Goal: Task Accomplishment & Management: Manage account settings

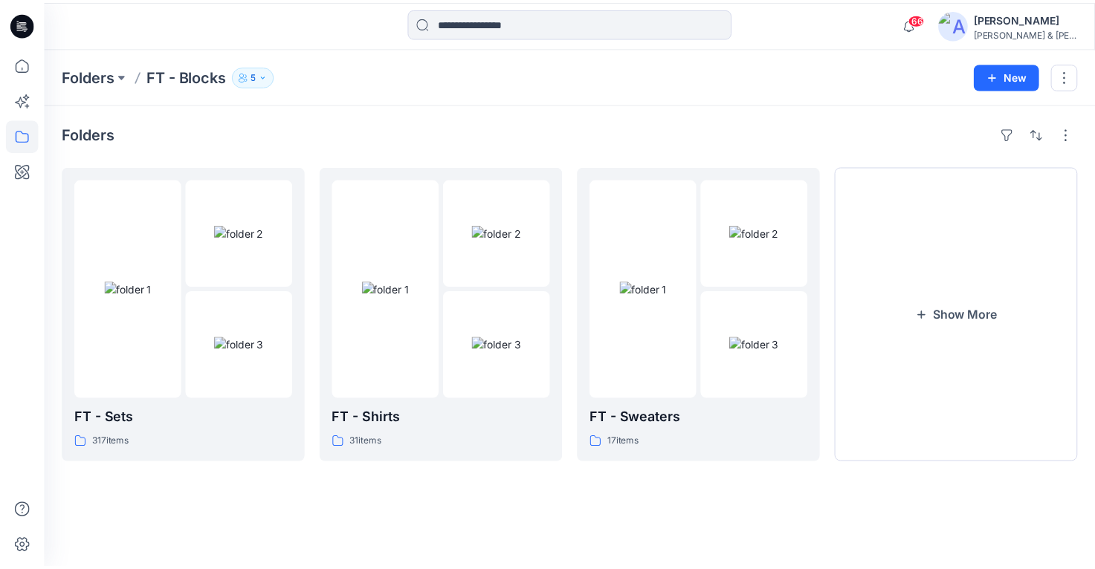
scroll to position [13, 0]
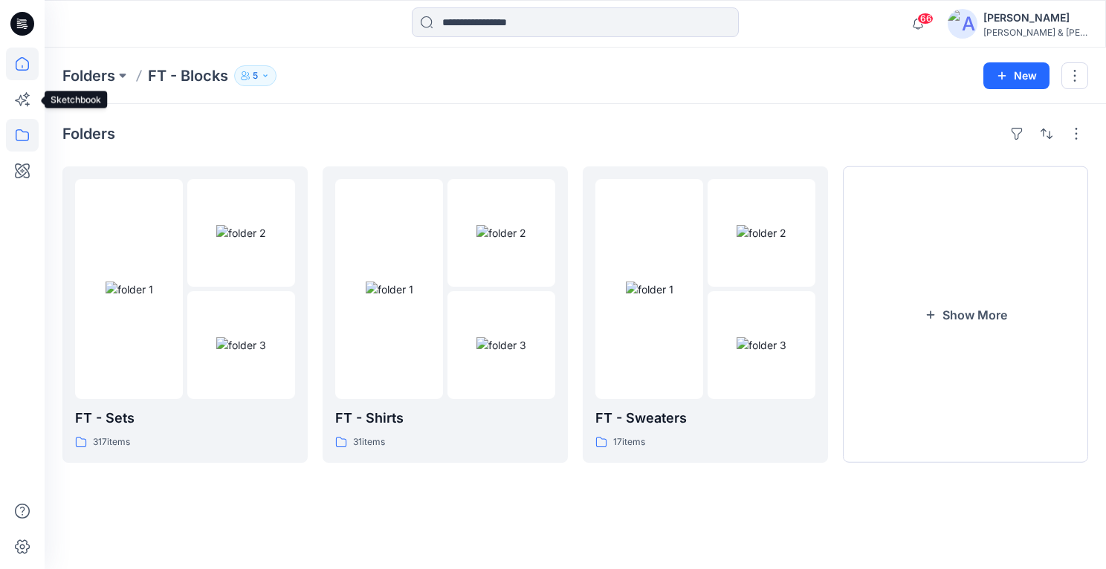
click at [27, 67] on icon at bounding box center [22, 64] width 33 height 33
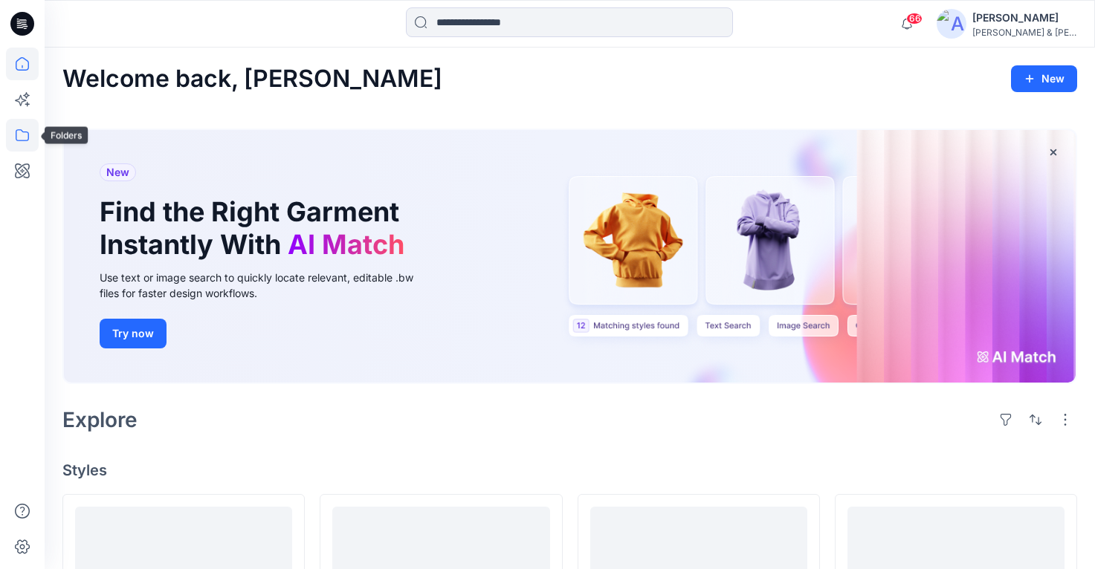
click at [33, 140] on icon at bounding box center [22, 135] width 33 height 33
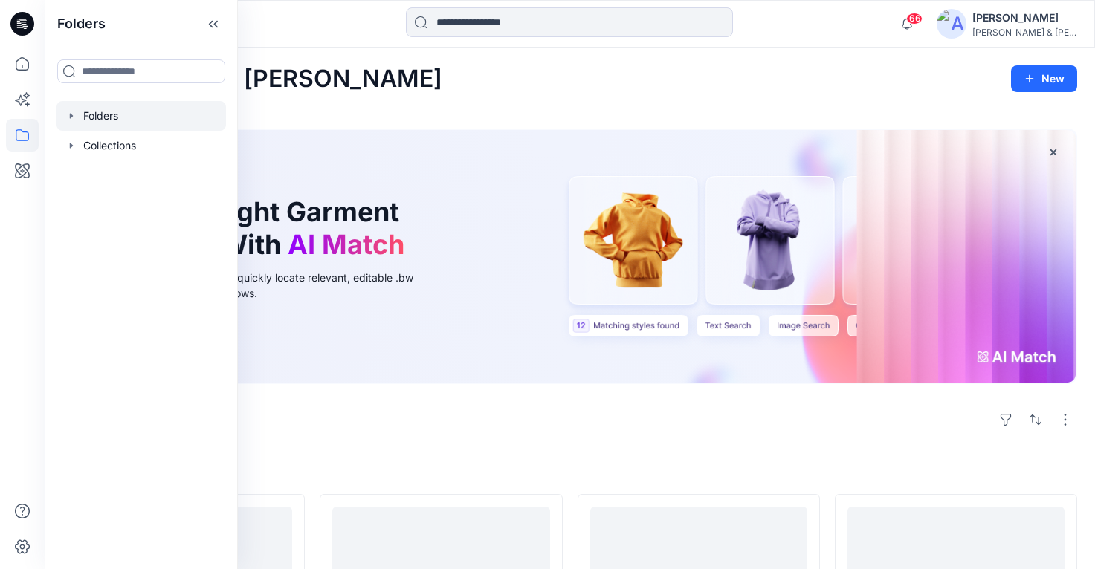
click at [70, 115] on icon "button" at bounding box center [71, 115] width 3 height 5
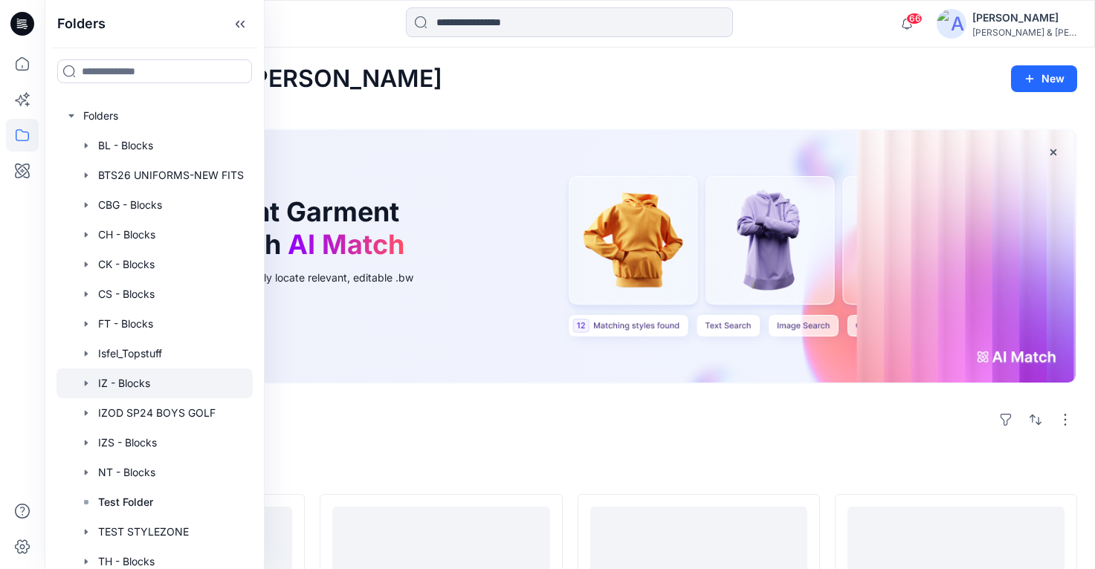
click at [88, 383] on icon "button" at bounding box center [86, 383] width 12 height 12
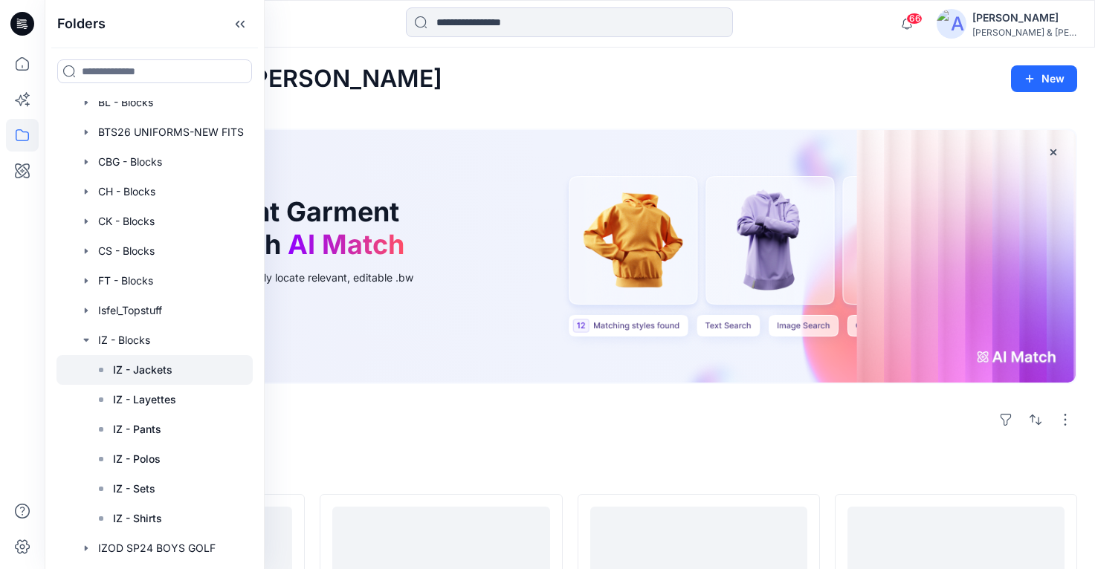
scroll to position [46, 0]
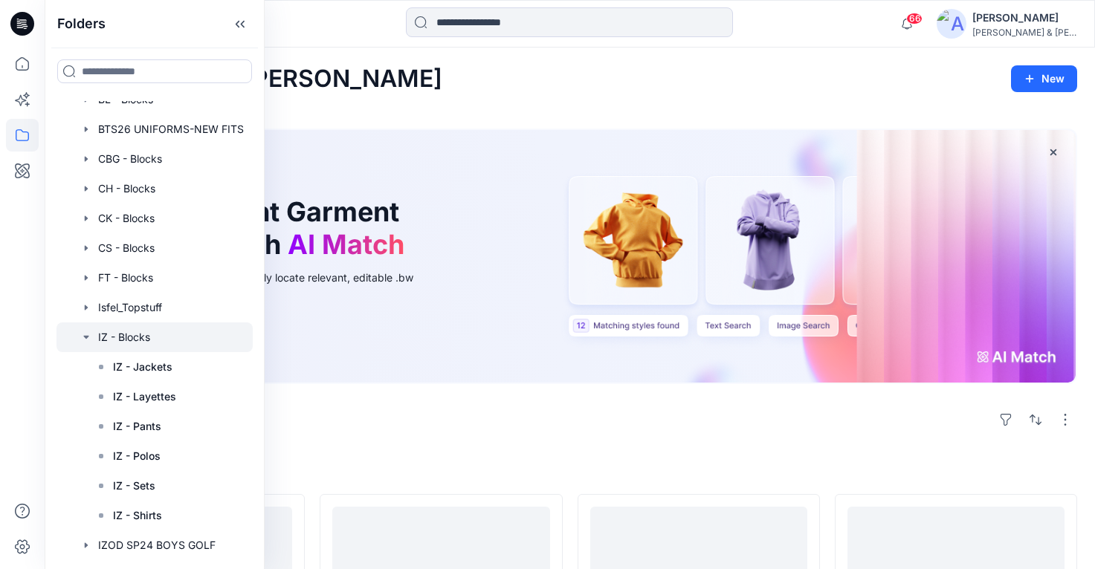
click at [130, 338] on div at bounding box center [154, 338] width 196 height 30
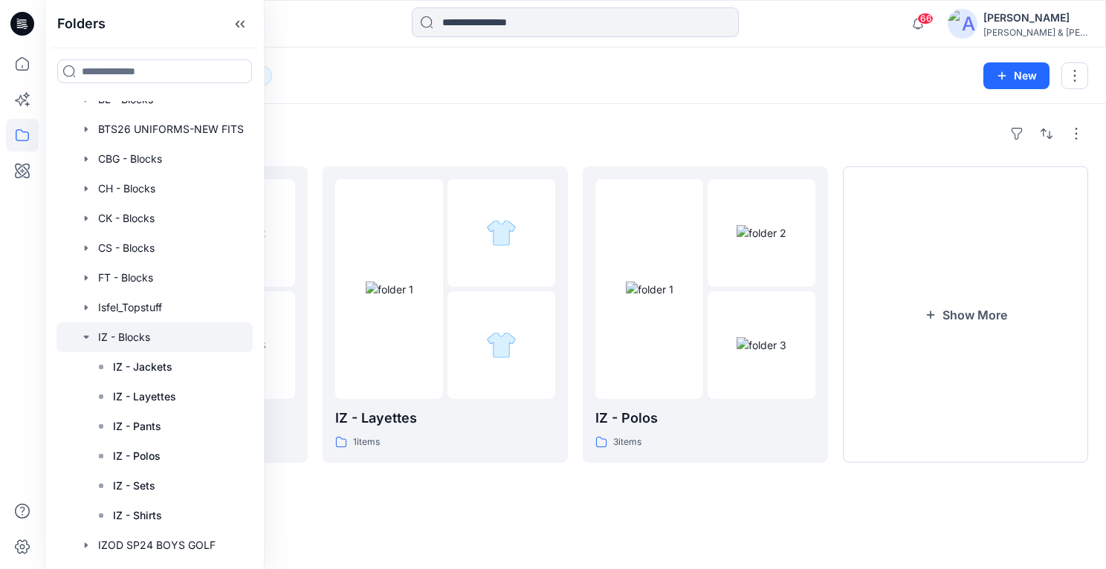
click at [616, 122] on div "Folders" at bounding box center [574, 134] width 1025 height 24
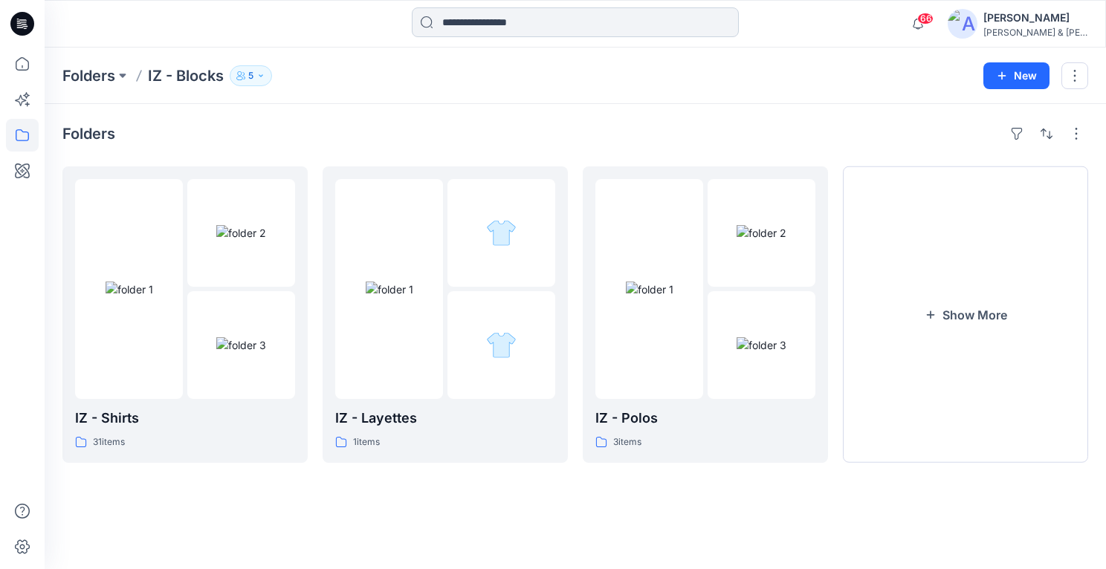
click at [638, 32] on input at bounding box center [575, 22] width 327 height 30
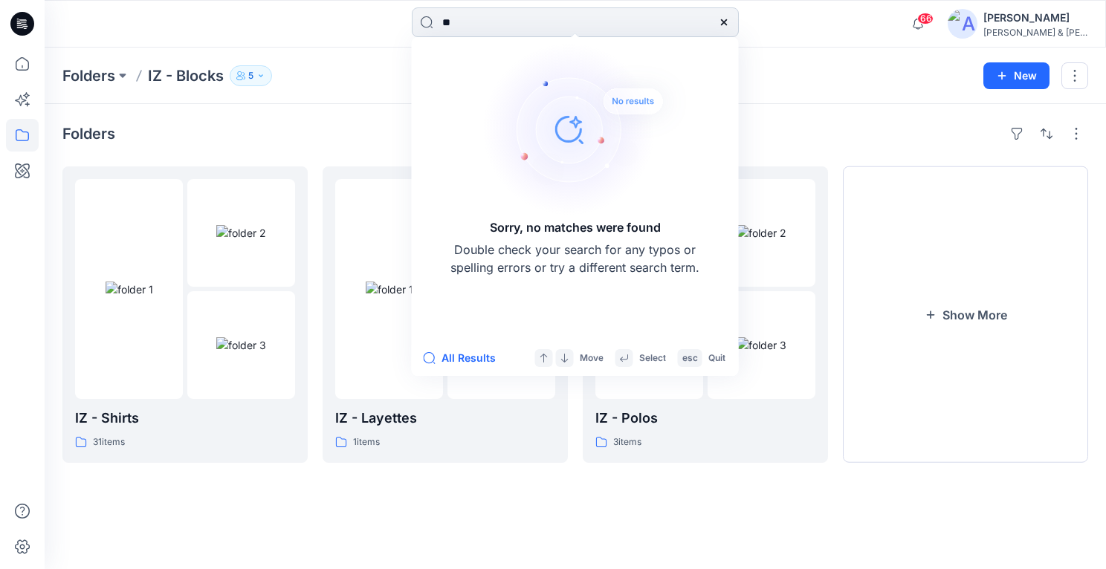
type input "*"
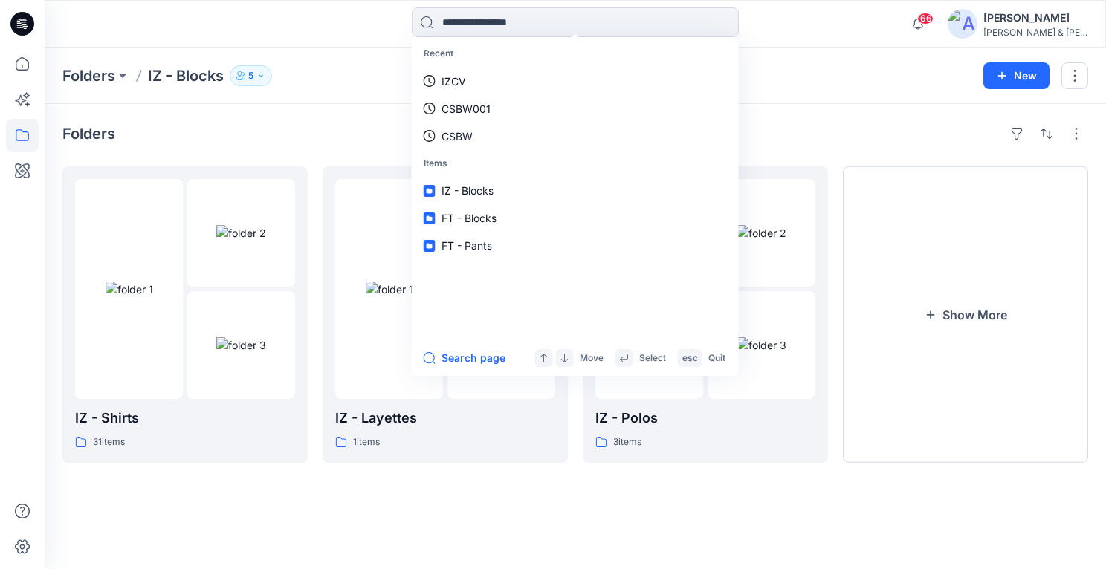
click at [855, 137] on div "Folders" at bounding box center [574, 134] width 1025 height 24
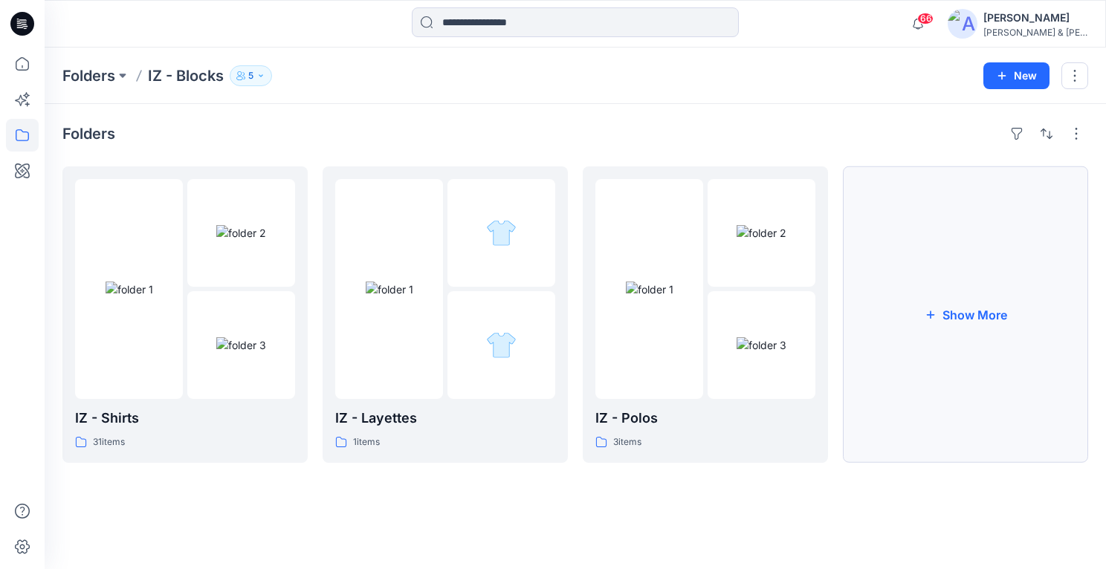
click at [937, 308] on button "Show More" at bounding box center [965, 314] width 245 height 296
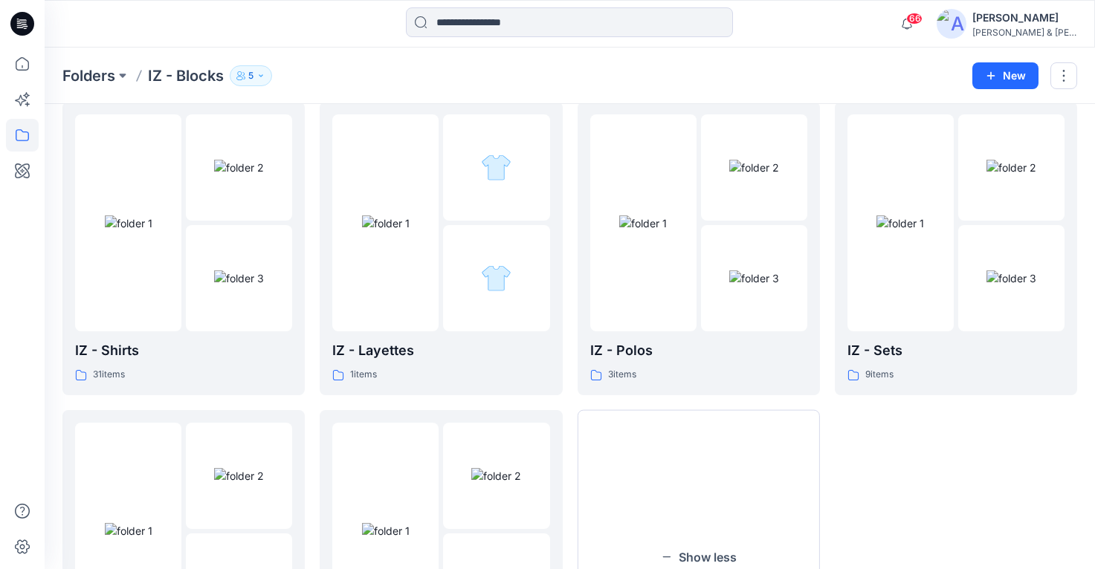
scroll to position [41, 0]
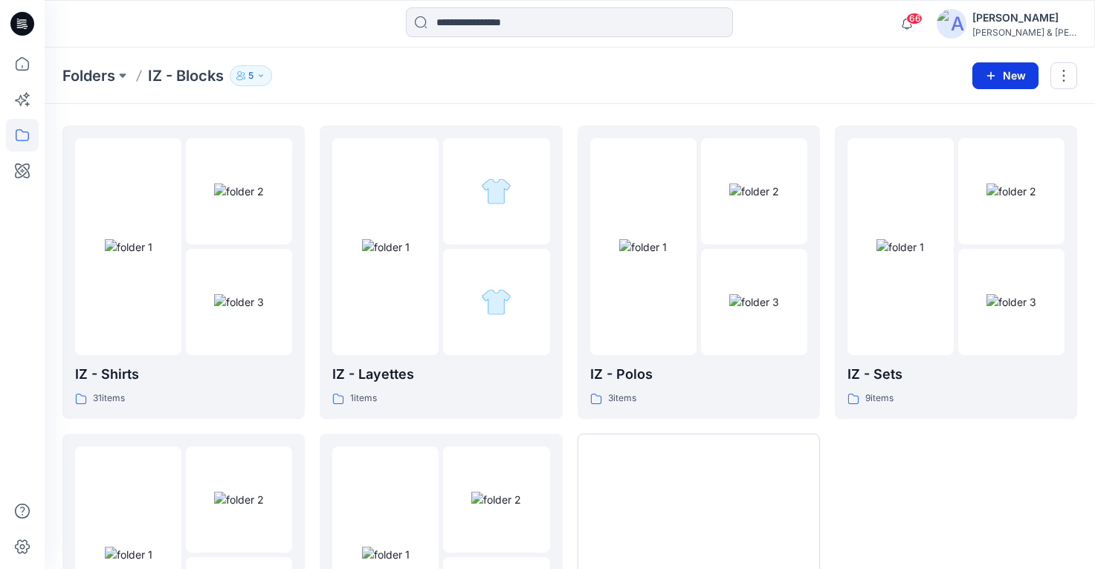
click at [1010, 72] on button "New" at bounding box center [1005, 75] width 66 height 27
click at [942, 142] on p "New Folder" at bounding box center [961, 142] width 55 height 16
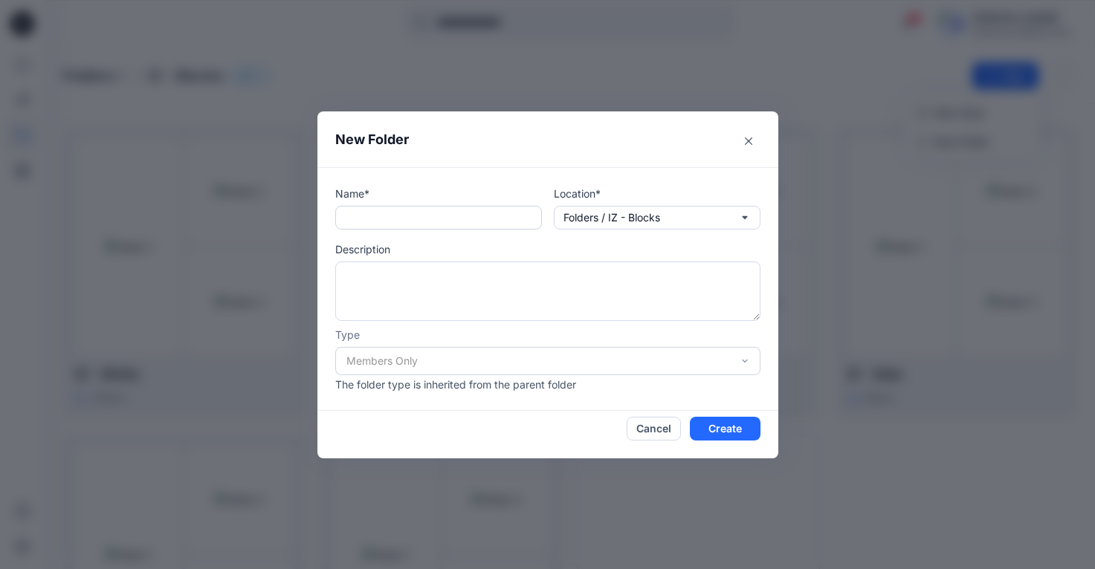
click at [368, 222] on input "text" at bounding box center [438, 218] width 207 height 24
type input "**********"
click at [733, 432] on button "Create" at bounding box center [725, 429] width 71 height 24
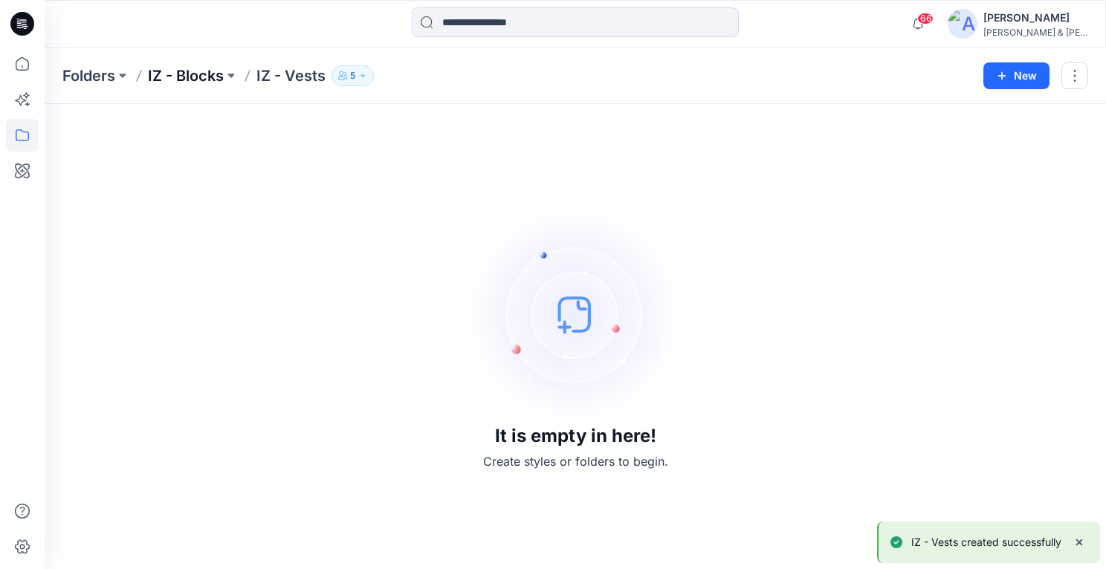
click at [178, 83] on p "IZ - Blocks" at bounding box center [186, 75] width 76 height 21
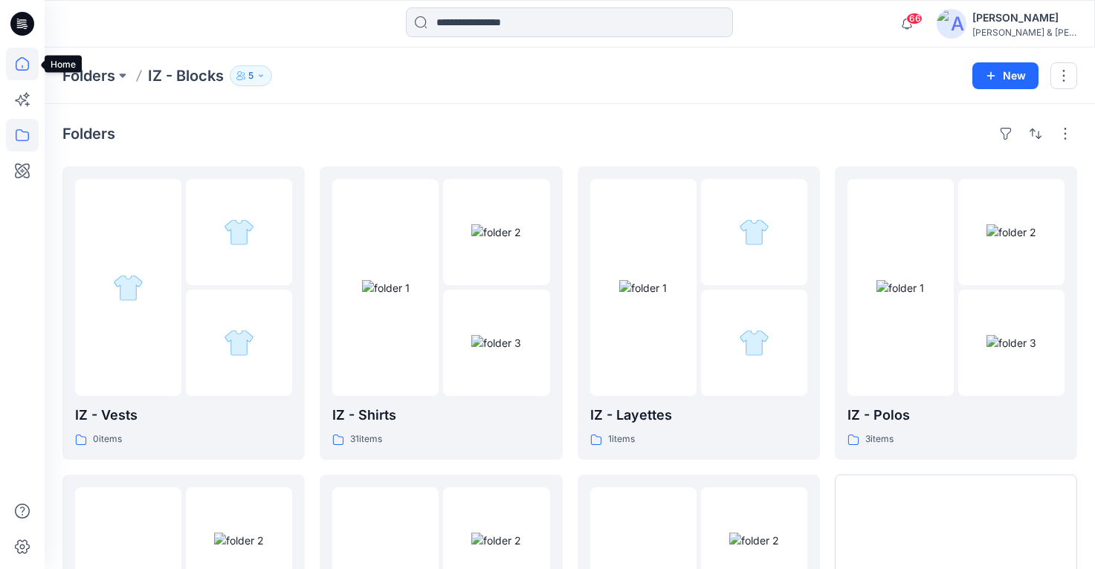
click at [30, 71] on icon at bounding box center [22, 64] width 33 height 33
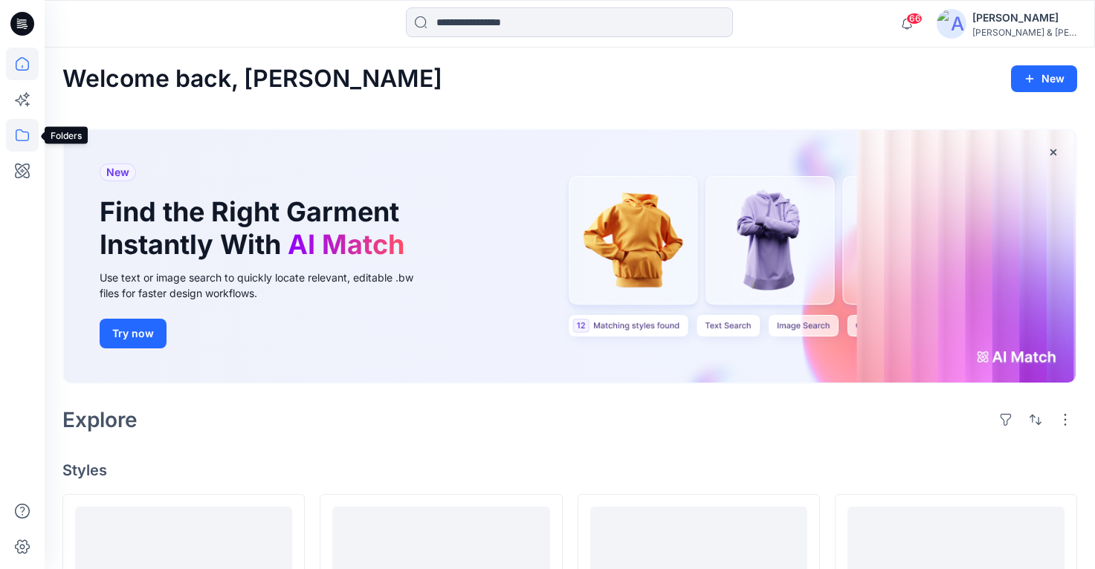
click at [16, 127] on icon at bounding box center [22, 135] width 33 height 33
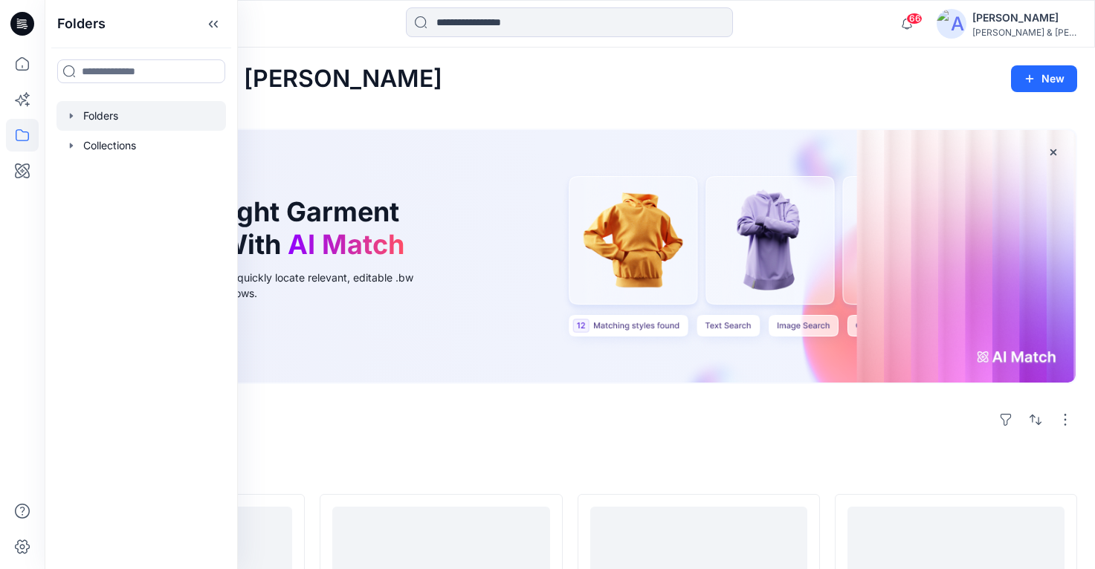
click at [71, 120] on icon "button" at bounding box center [71, 116] width 12 height 12
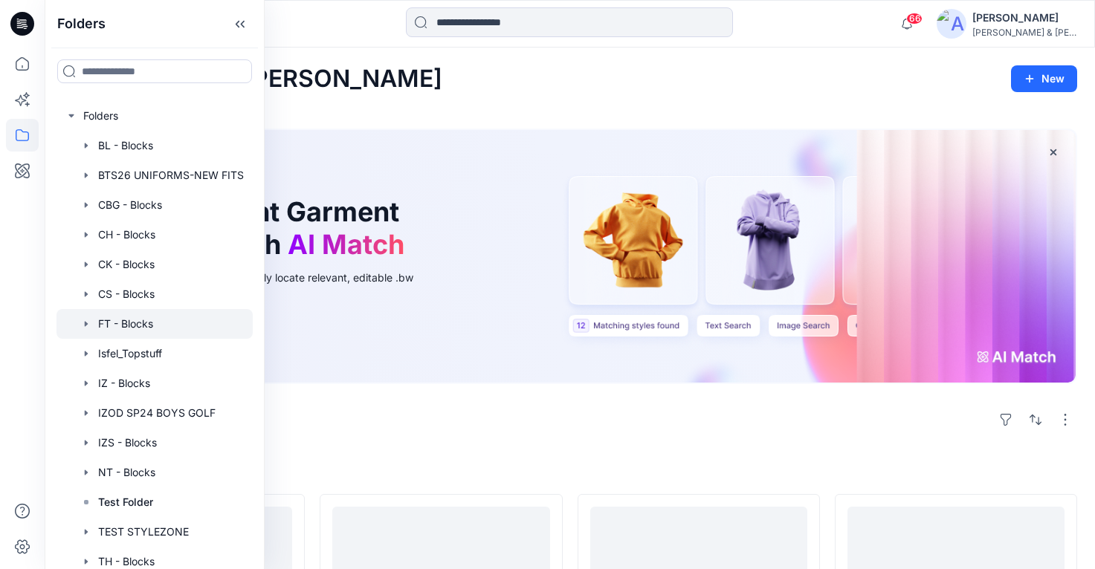
click at [91, 324] on icon "button" at bounding box center [86, 324] width 12 height 12
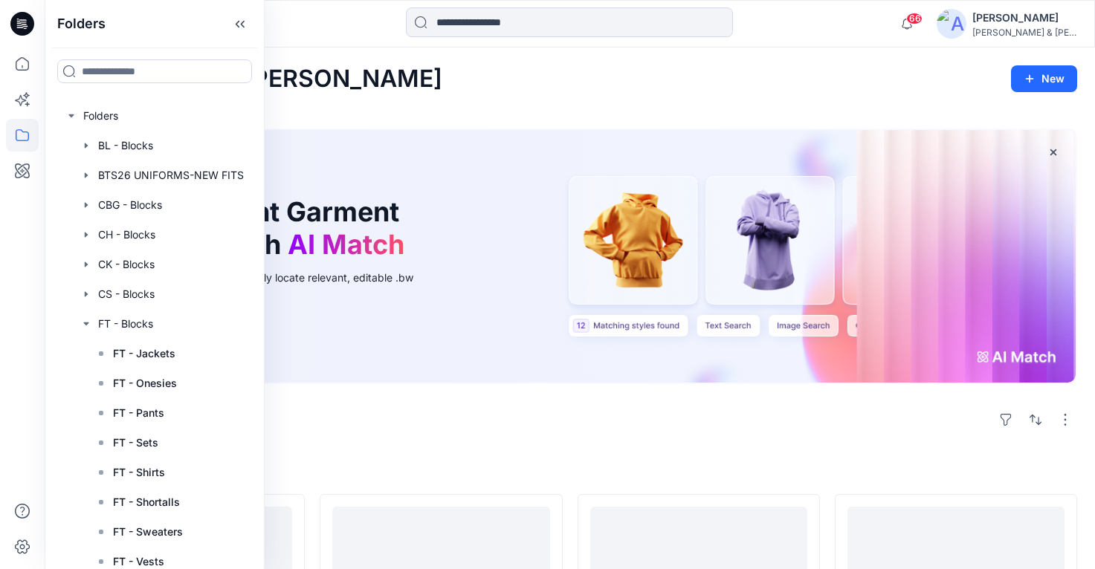
click at [428, 88] on div "Welcome back, Emily New" at bounding box center [569, 78] width 1014 height 27
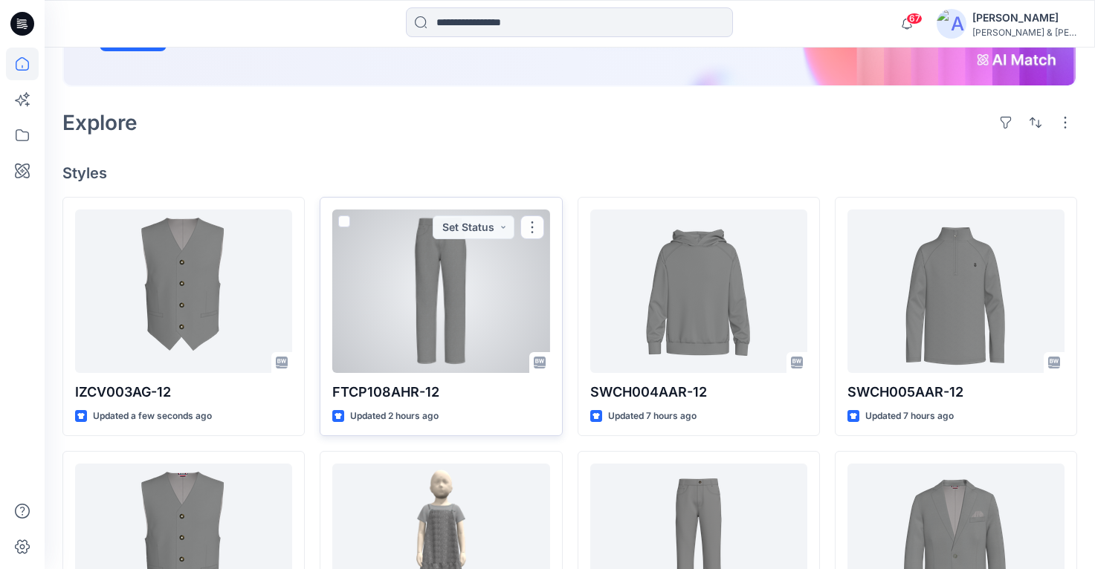
scroll to position [300, 0]
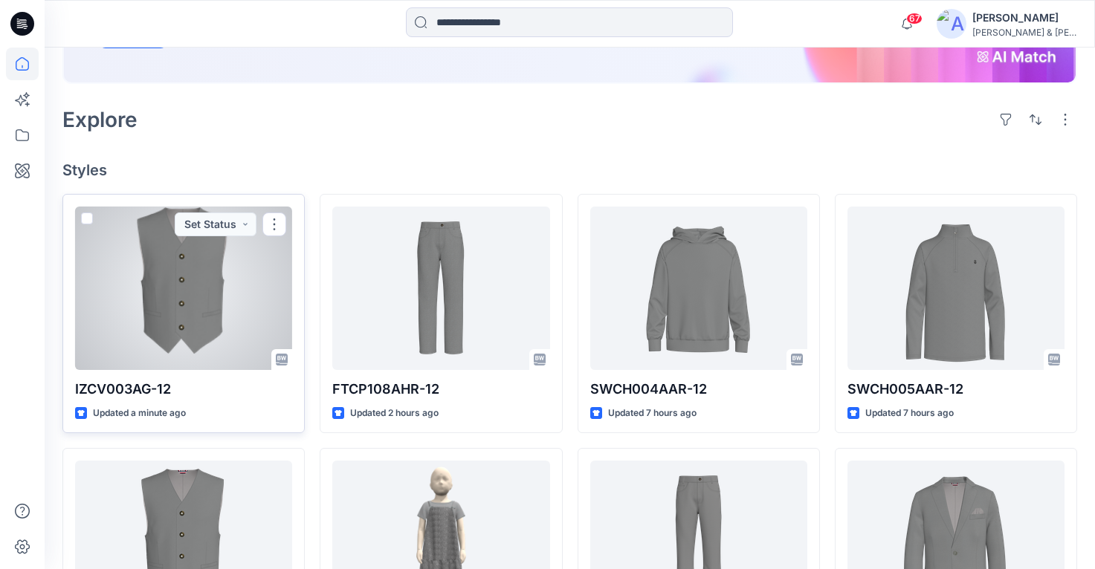
click at [182, 270] on div at bounding box center [183, 288] width 217 height 163
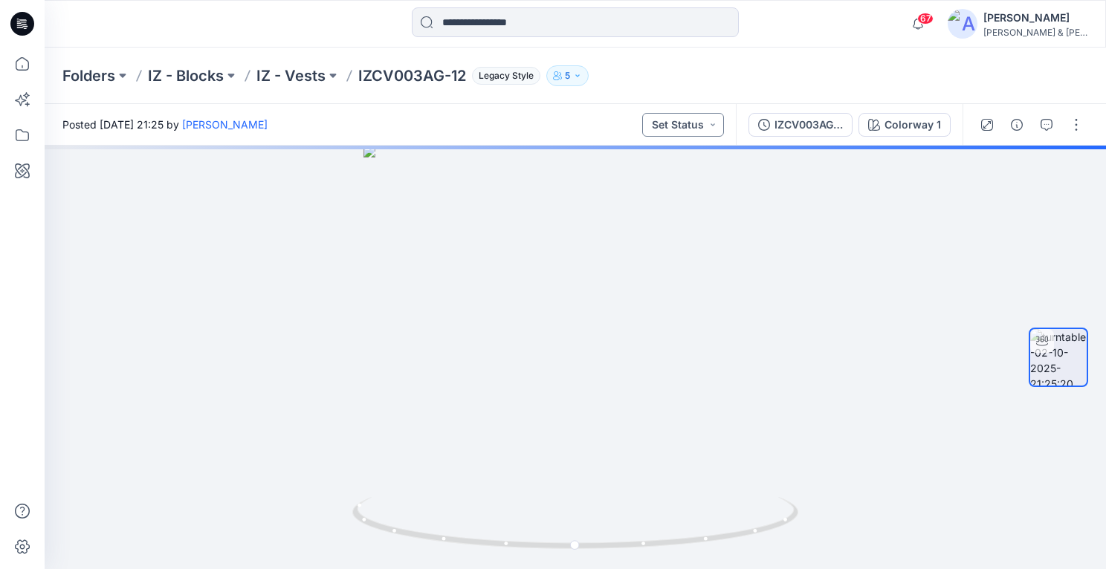
click at [714, 124] on button "Set Status" at bounding box center [683, 125] width 82 height 24
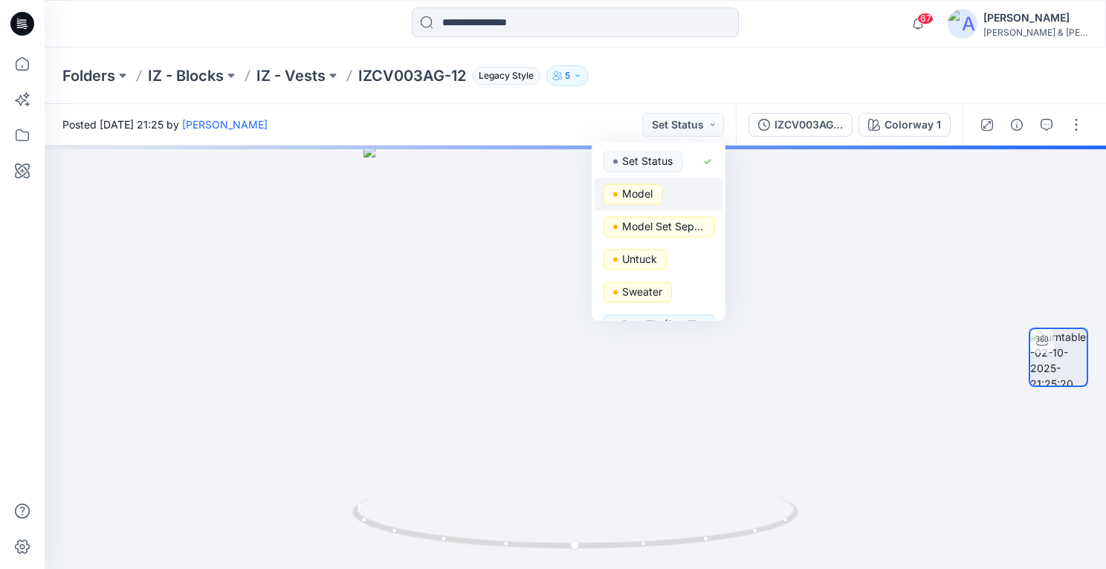
click at [676, 186] on div "Model" at bounding box center [658, 194] width 110 height 21
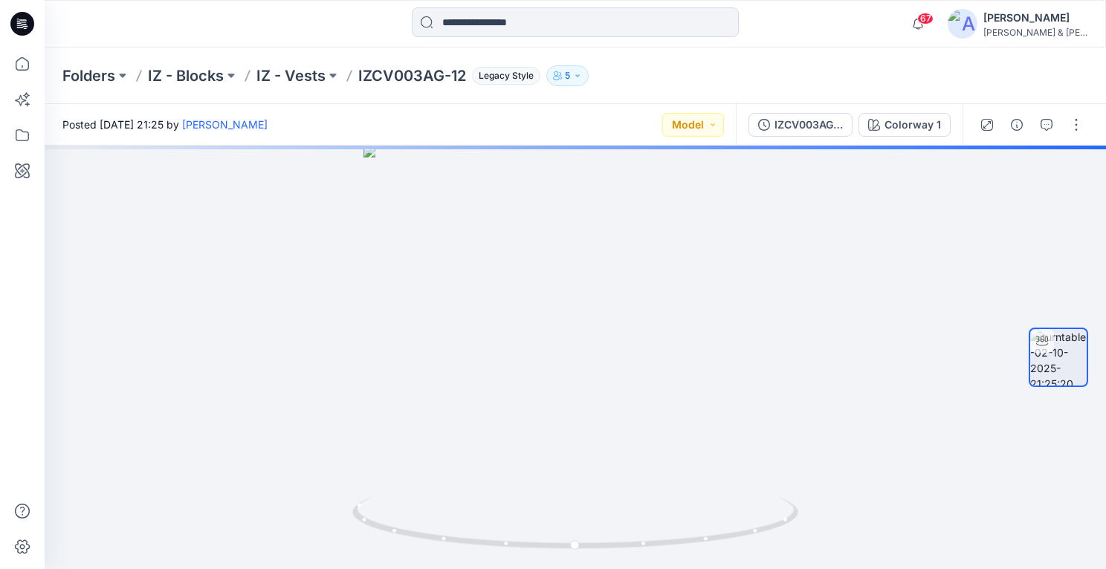
click at [780, 79] on div "Folders IZ - Blocks IZ - Vests IZCV003AG-12 Legacy Style 5" at bounding box center [517, 75] width 910 height 21
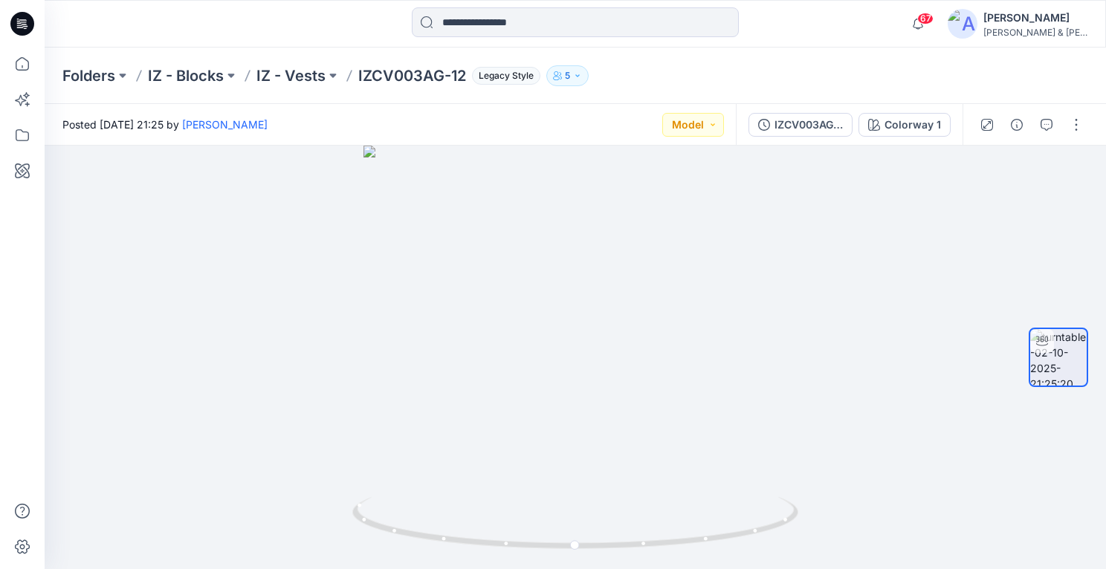
click at [710, 48] on div "Folders IZ - Blocks IZ - Vests IZCV003AG-12 Legacy Style 5" at bounding box center [575, 76] width 1061 height 56
